Goal: Information Seeking & Learning: Learn about a topic

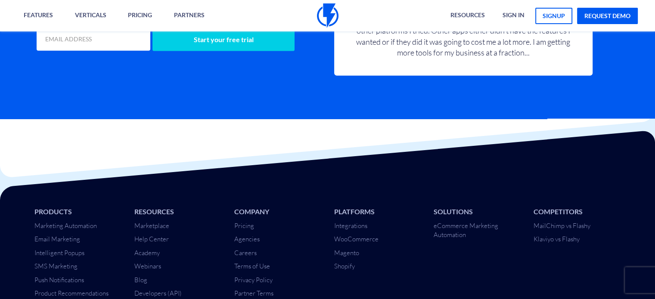
scroll to position [2150, 0]
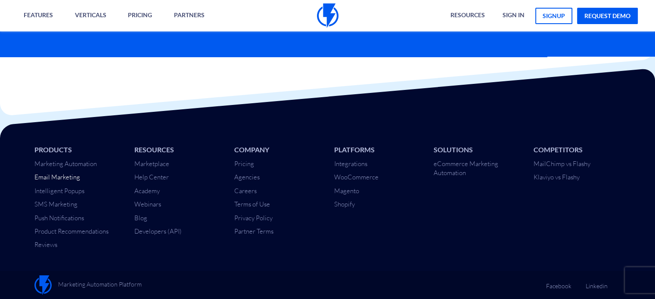
click at [69, 179] on link "Email Marketing" at bounding box center [57, 177] width 46 height 8
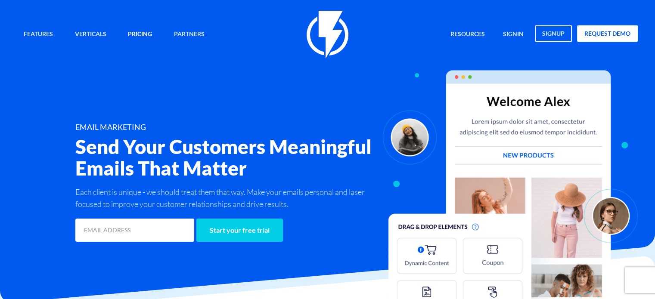
click at [143, 34] on link "Pricing" at bounding box center [139, 34] width 37 height 19
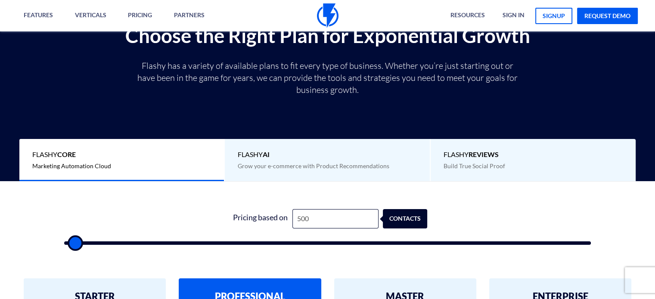
scroll to position [302, 0]
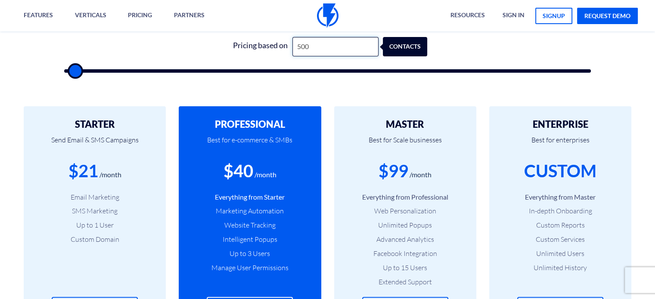
drag, startPoint x: 338, startPoint y: 49, endPoint x: 288, endPoint y: 49, distance: 50.0
click at [288, 49] on div "Pricing based on 500 contacts" at bounding box center [327, 46] width 199 height 19
type input "5"
type input "500"
type input "50"
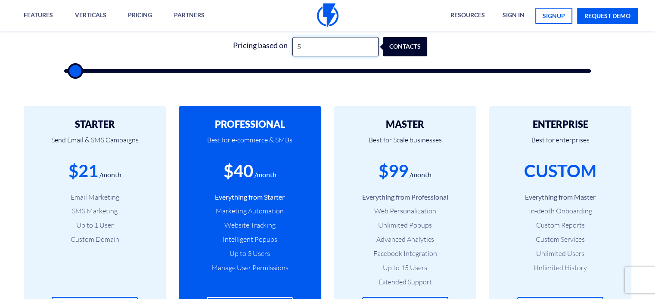
type input "500"
type input "5,000"
type input "5000"
type input "50,000"
type input "50000"
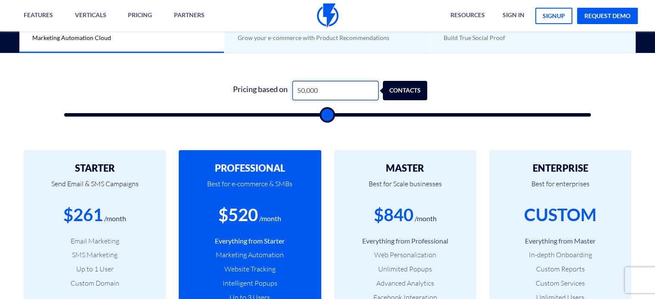
scroll to position [172, 0]
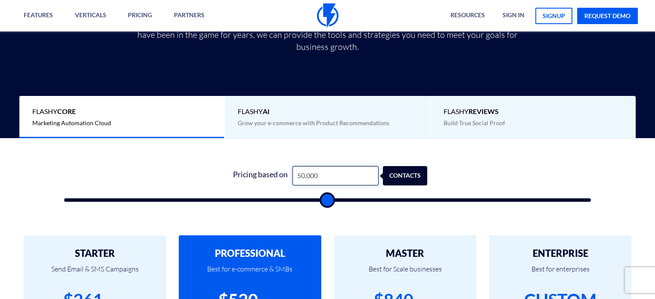
drag, startPoint x: 330, startPoint y: 177, endPoint x: 254, endPoint y: 170, distance: 76.5
click at [254, 170] on div "Pricing based on 50,000 contacts" at bounding box center [327, 175] width 199 height 19
type input "8"
type input "500"
type input "80"
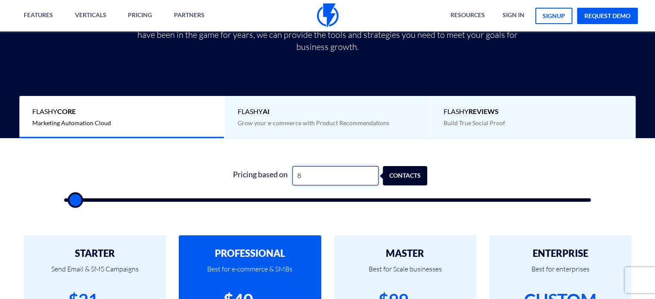
type input "500"
type input "800"
type input "1000"
type input "8,000"
type input "8000"
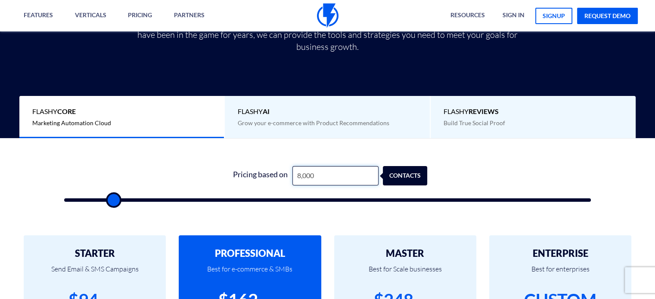
type input "80,000"
type input "80000"
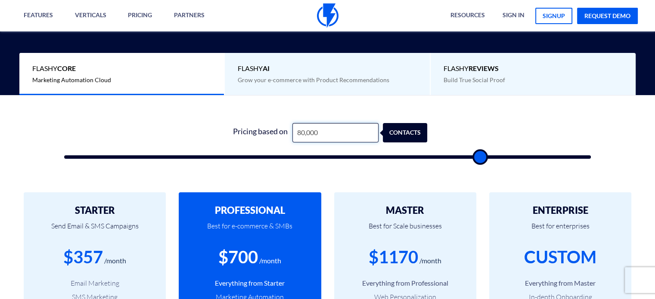
scroll to position [259, 0]
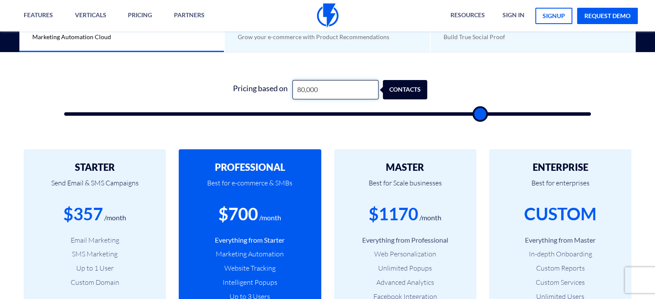
drag, startPoint x: 334, startPoint y: 87, endPoint x: 253, endPoint y: 95, distance: 81.4
click at [253, 96] on div "Pricing based on 80,000 contacts" at bounding box center [327, 89] width 199 height 19
type input "2"
type input "500"
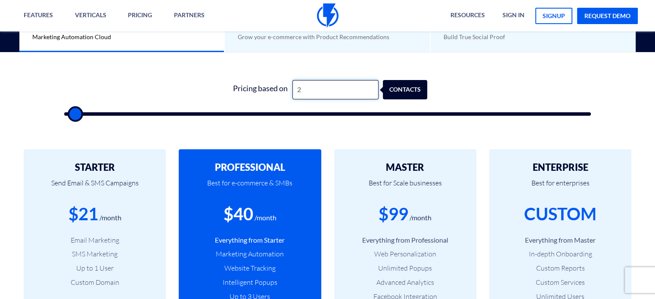
type input "20"
type input "500"
type input "202"
type input "500"
type input "2,022"
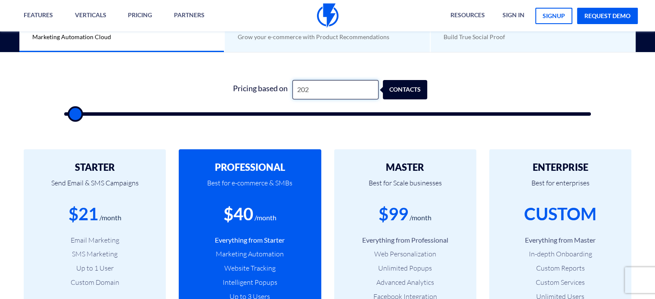
type input "2000"
type input "20,222"
type input "20000"
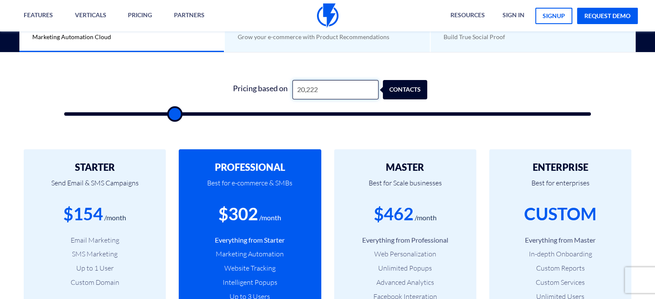
type input "2,022"
type input "2000"
type input "202"
type input "500"
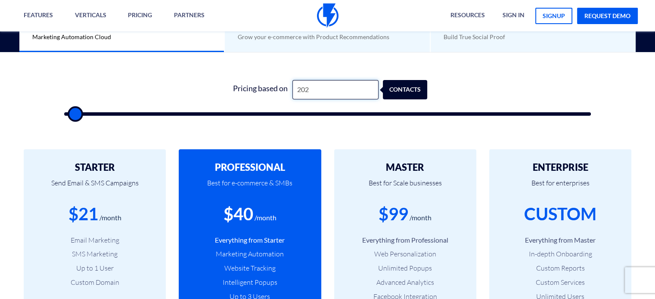
type input "20"
type input "500"
type input "200"
type input "500"
type input "2,000"
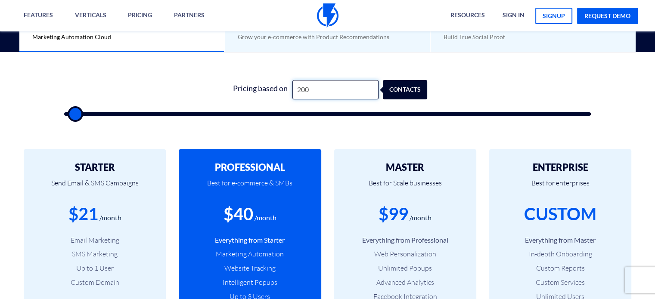
type input "2000"
type input "20,000"
type input "20000"
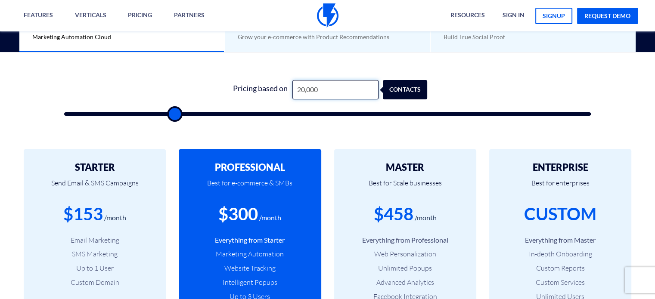
type input "2,000"
type input "2000"
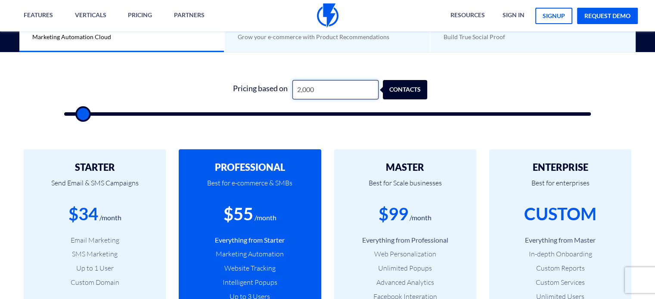
type input "200"
type input "500"
type input "20"
type input "500"
type input "2"
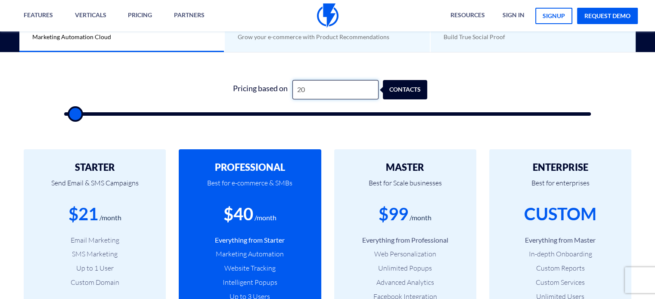
type input "500"
type input "5"
type input "500"
type input "50"
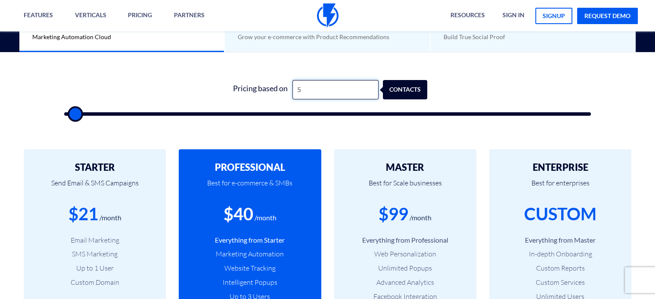
type input "500"
type input "5,000"
type input "5000"
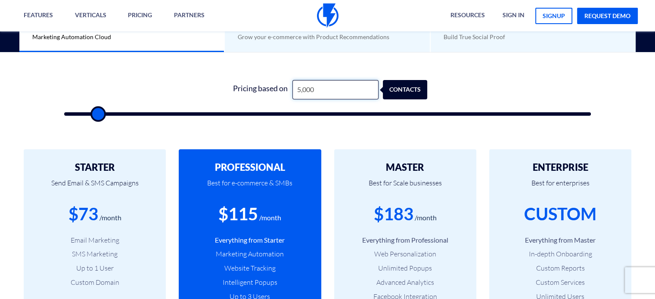
type input "50,000"
type input "50000"
drag, startPoint x: 317, startPoint y: 90, endPoint x: 218, endPoint y: 112, distance: 101.0
click at [212, 112] on form "0 Pricing based on 50,000 contacts" at bounding box center [327, 98] width 527 height 36
type input "6"
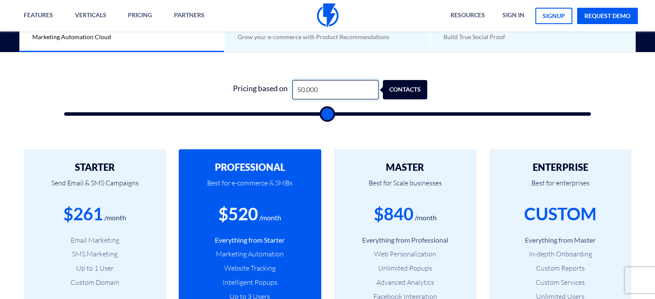
type input "500"
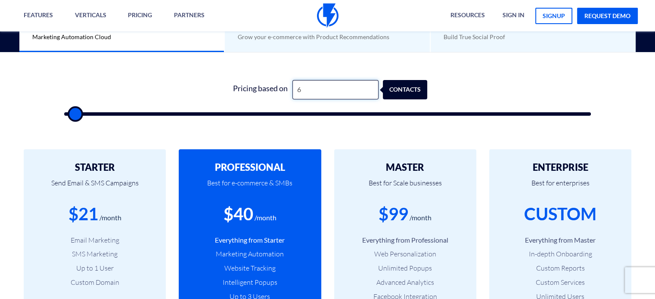
type input "60"
type input "500"
type input "600"
type input "500"
type input "6,000"
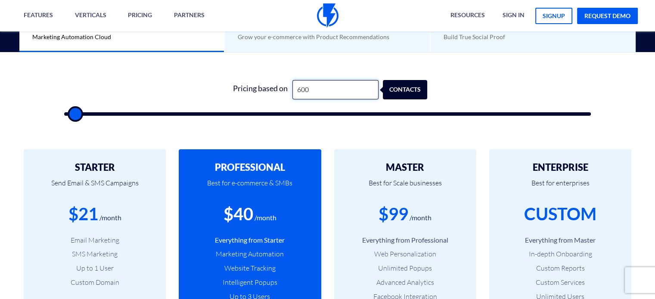
type input "6000"
type input "60,000"
type input "60000"
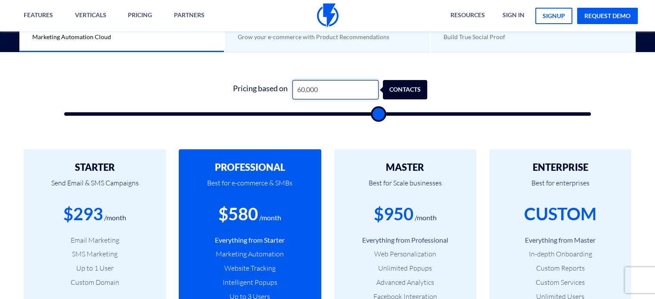
drag, startPoint x: 323, startPoint y: 91, endPoint x: 282, endPoint y: 91, distance: 40.5
click at [282, 91] on div "Pricing based on 60,000 contacts" at bounding box center [327, 89] width 199 height 19
type input "8"
type input "500"
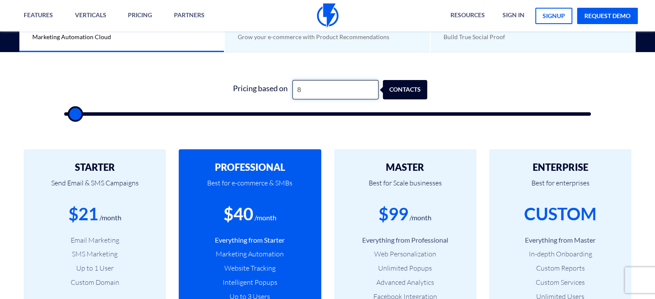
type input "80"
type input "500"
type input "800"
type input "1000"
type input "8,000"
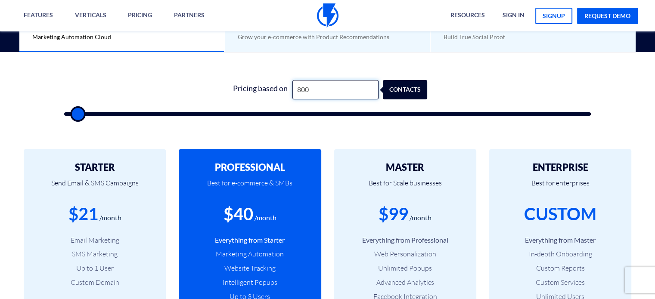
type input "8000"
type input "80,000"
type input "80000"
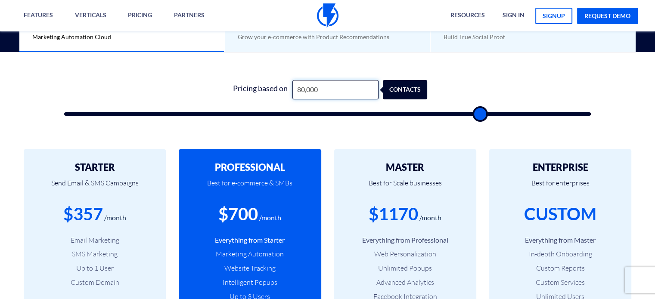
drag, startPoint x: 324, startPoint y: 87, endPoint x: 266, endPoint y: 70, distance: 60.3
click at [258, 85] on div "Pricing based on 80,000 contacts" at bounding box center [327, 89] width 199 height 19
type input "1"
type input "500"
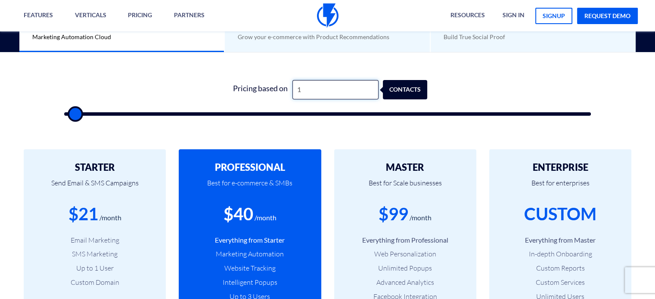
type input "10"
type input "500"
type input "100"
type input "500"
type input "1,000"
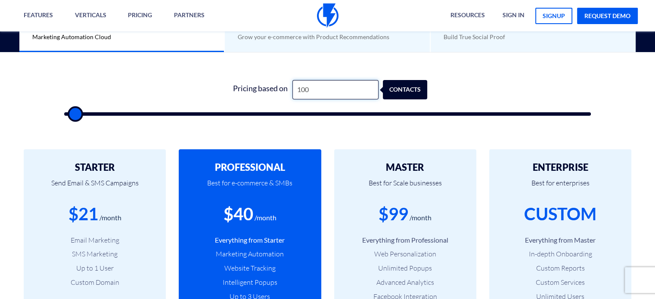
type input "1000"
type input "10,000"
type input "10000"
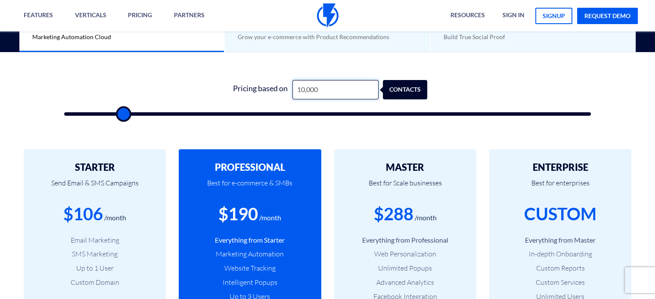
type input "100,000"
type input "100000"
type input "100,000"
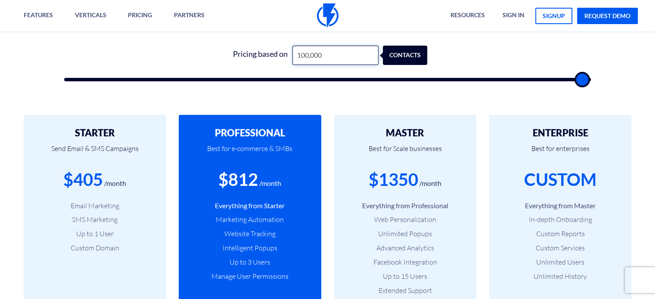
scroll to position [345, 0]
